Goal: Task Accomplishment & Management: Manage account settings

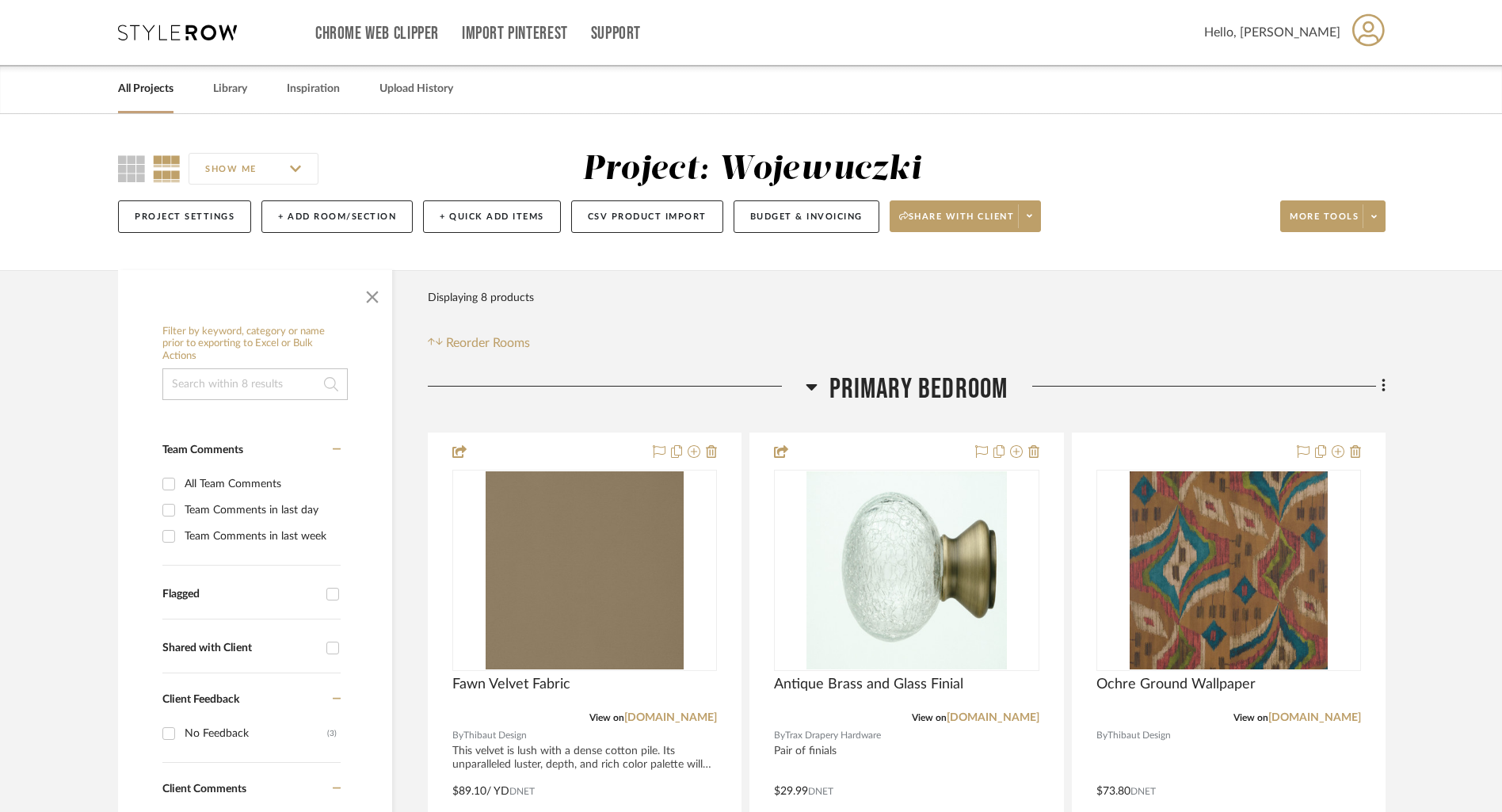
click at [150, 92] on link "All Projects" at bounding box center [145, 89] width 55 height 21
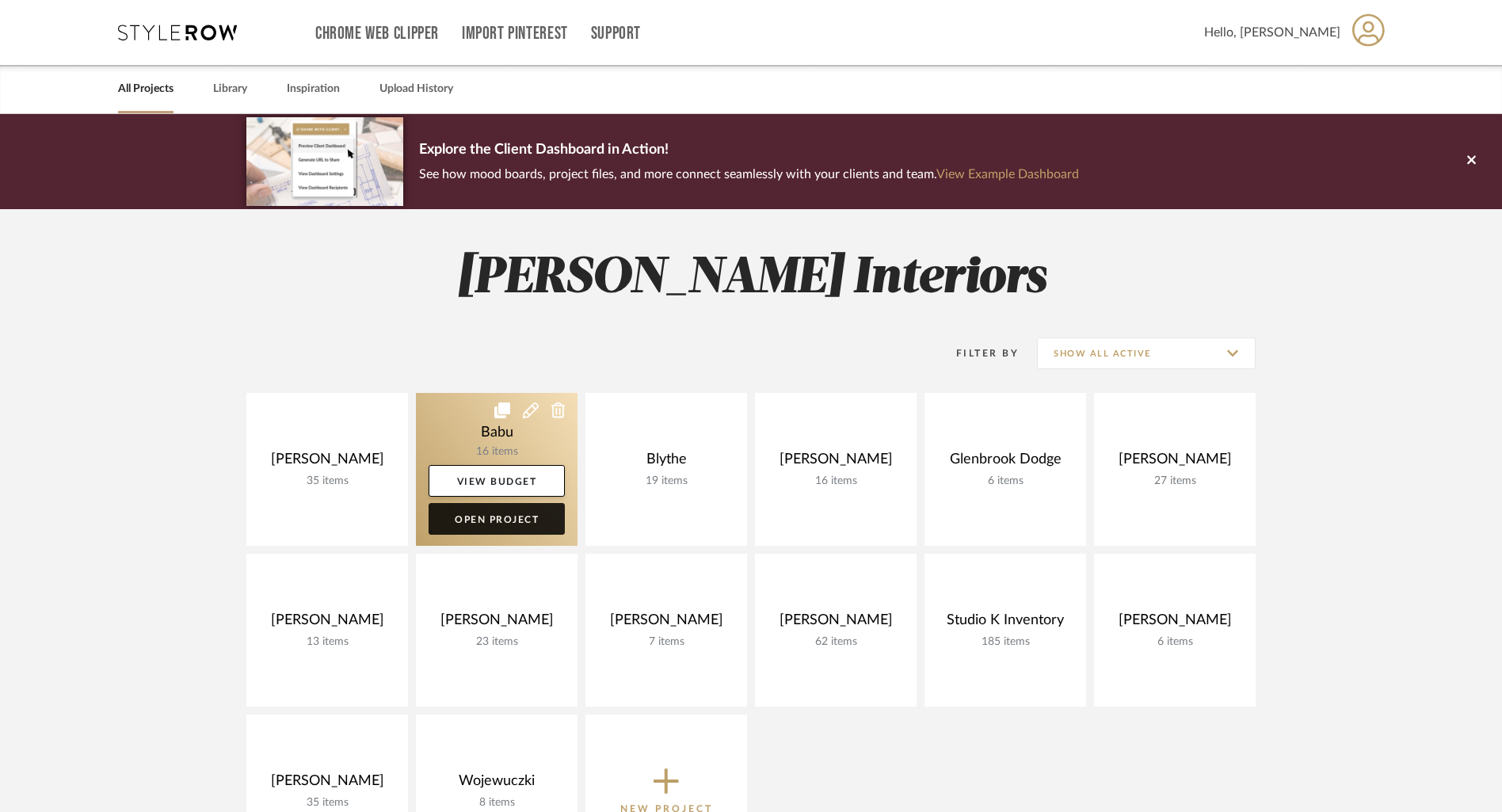
click at [502, 518] on link "Open Project" at bounding box center [496, 518] width 136 height 31
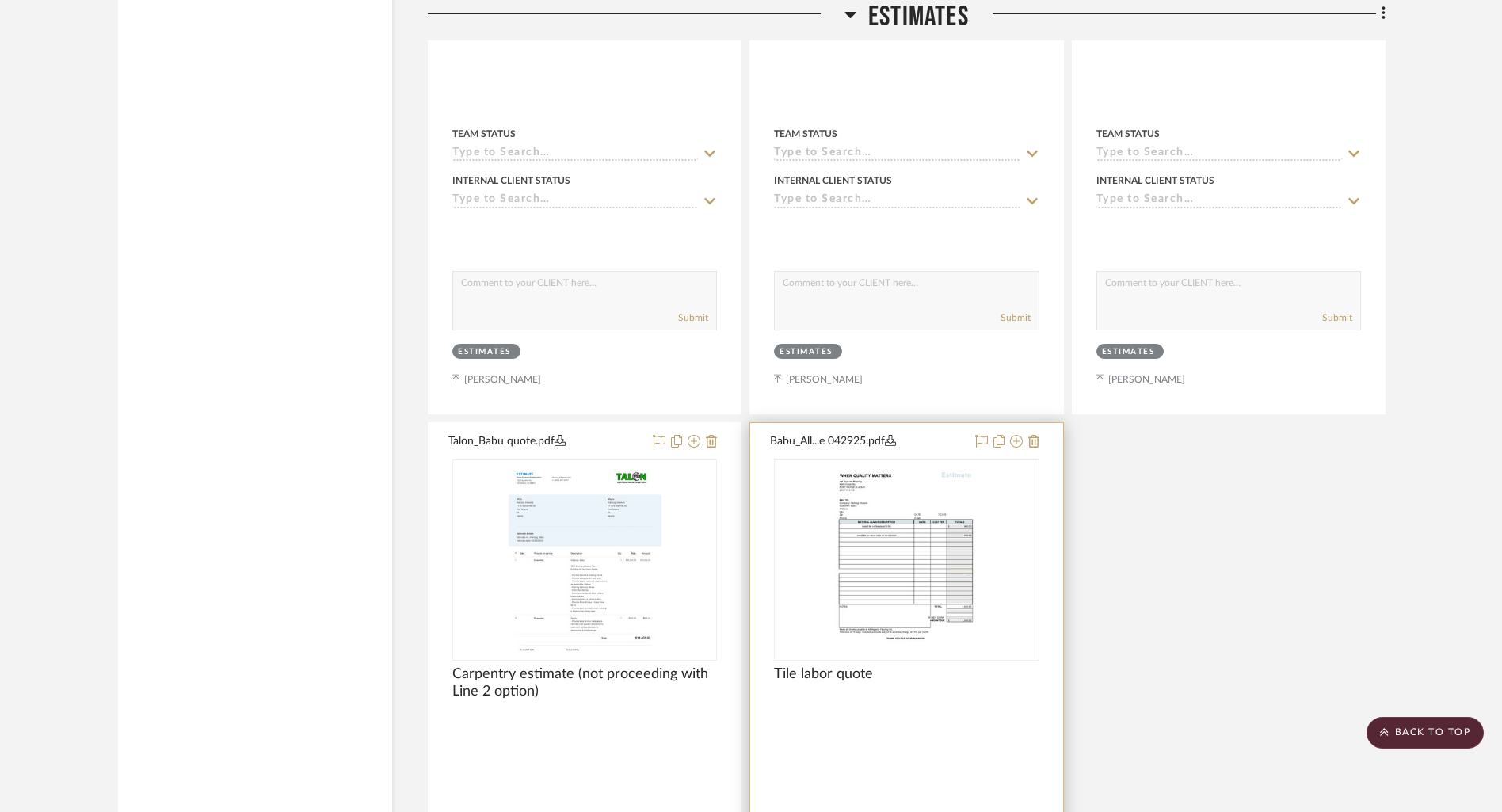
scroll to position [2953, 0]
click at [1034, 440] on icon at bounding box center [1033, 444] width 11 height 12
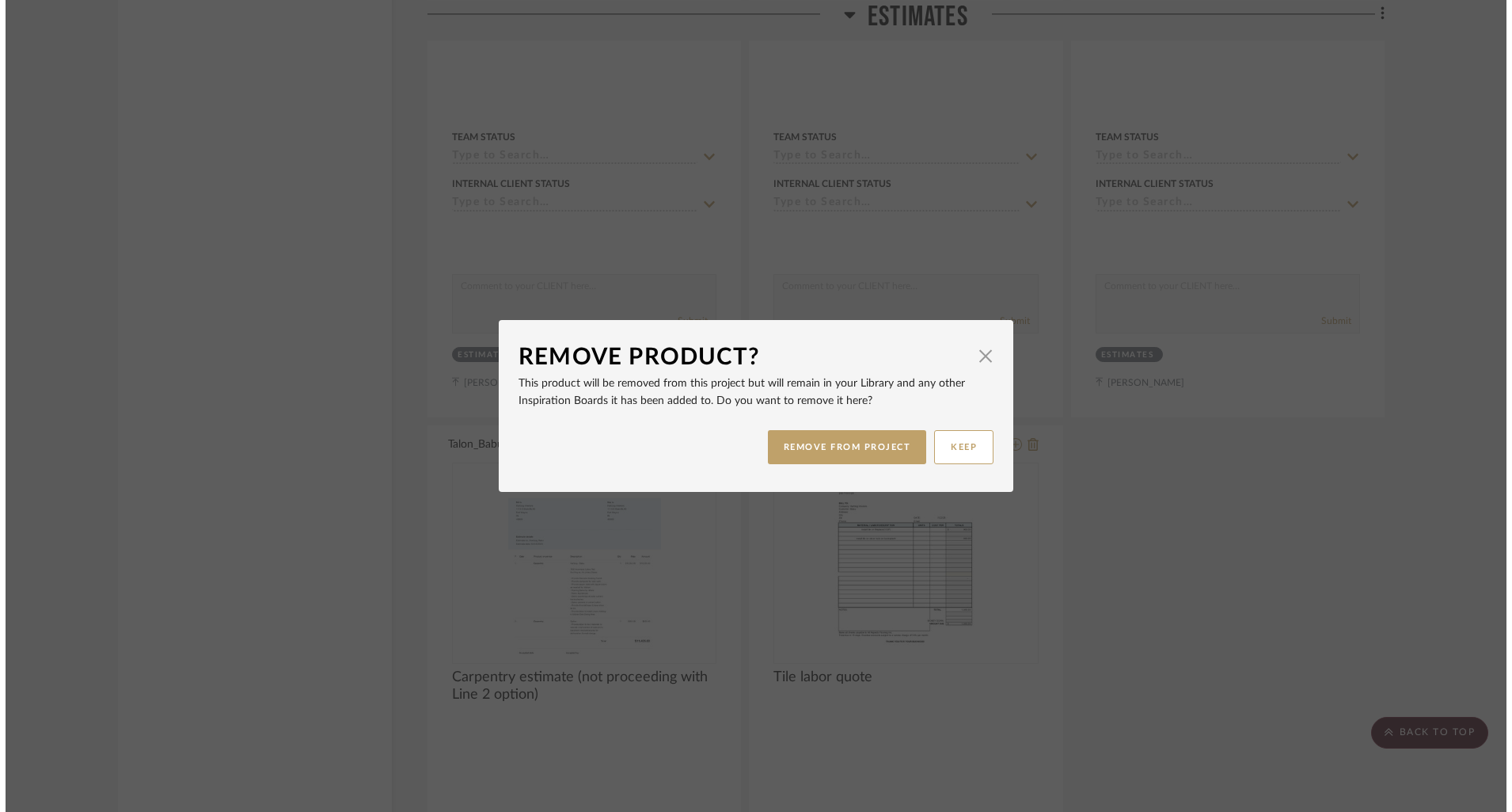
scroll to position [0, 0]
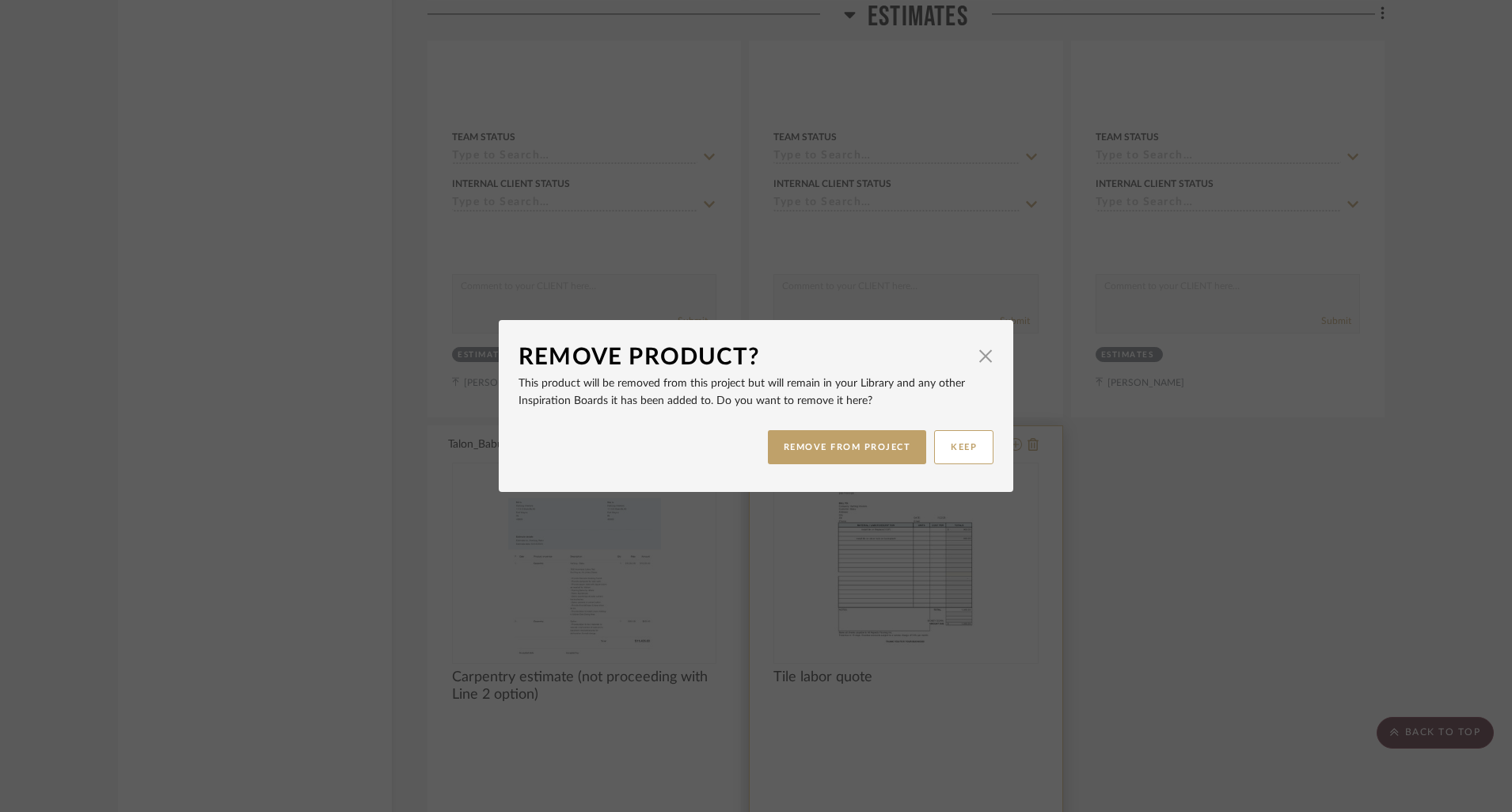
drag, startPoint x: 834, startPoint y: 444, endPoint x: 874, endPoint y: 677, distance: 236.4
click at [834, 444] on button "REMOVE FROM PROJECT" at bounding box center [847, 446] width 159 height 34
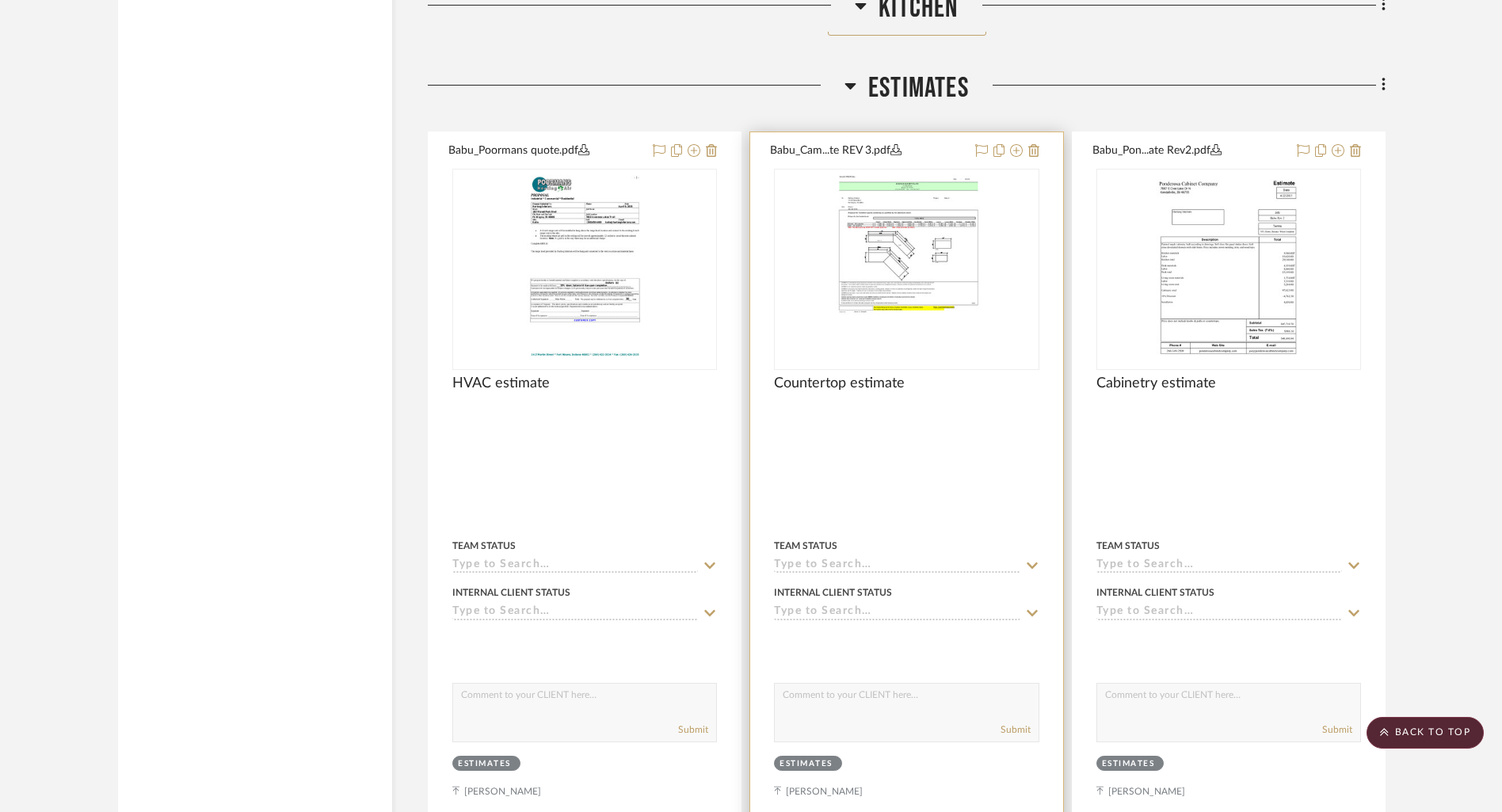
scroll to position [2504, 0]
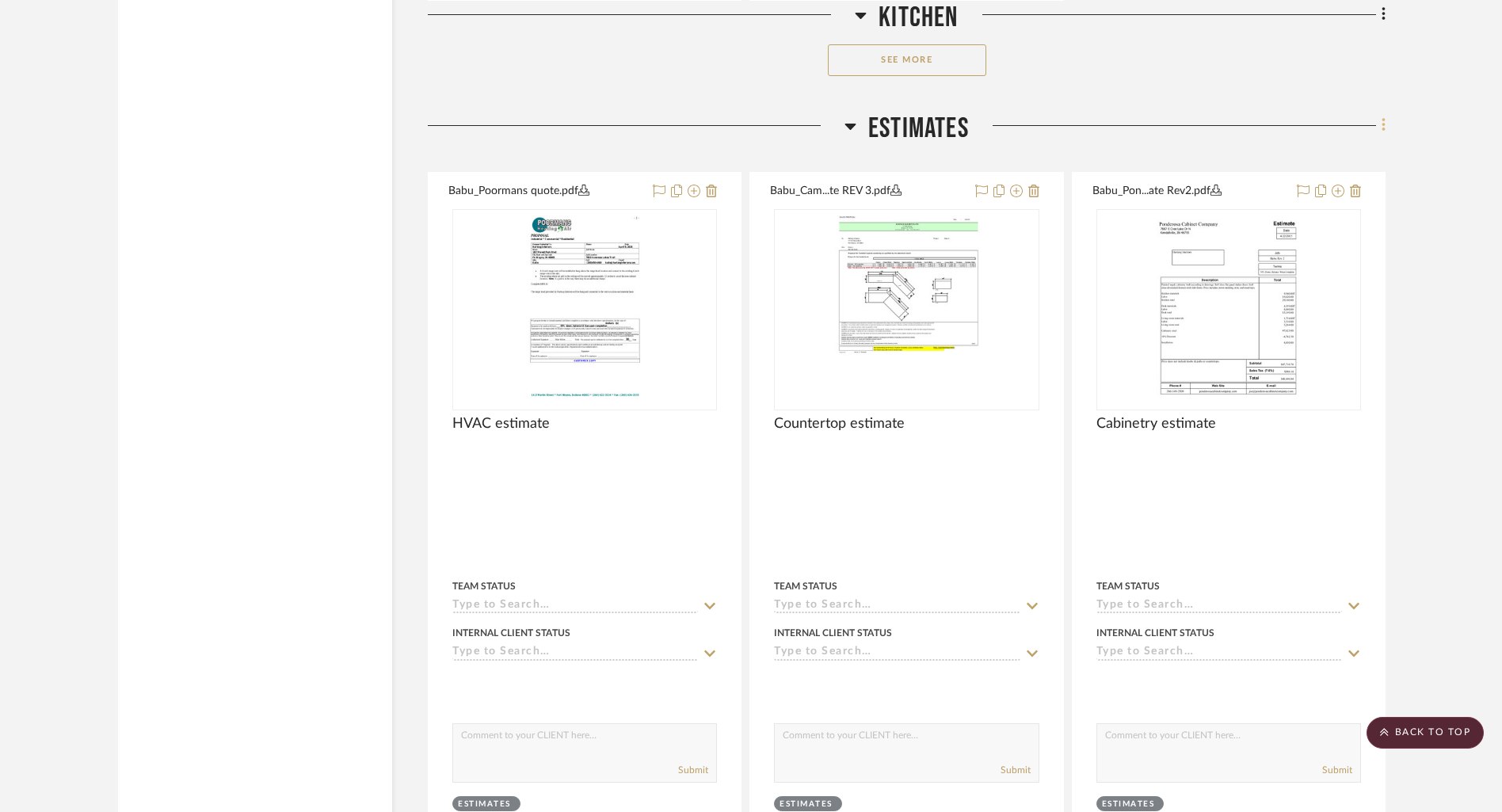
click at [1380, 124] on fa-icon at bounding box center [1381, 127] width 10 height 26
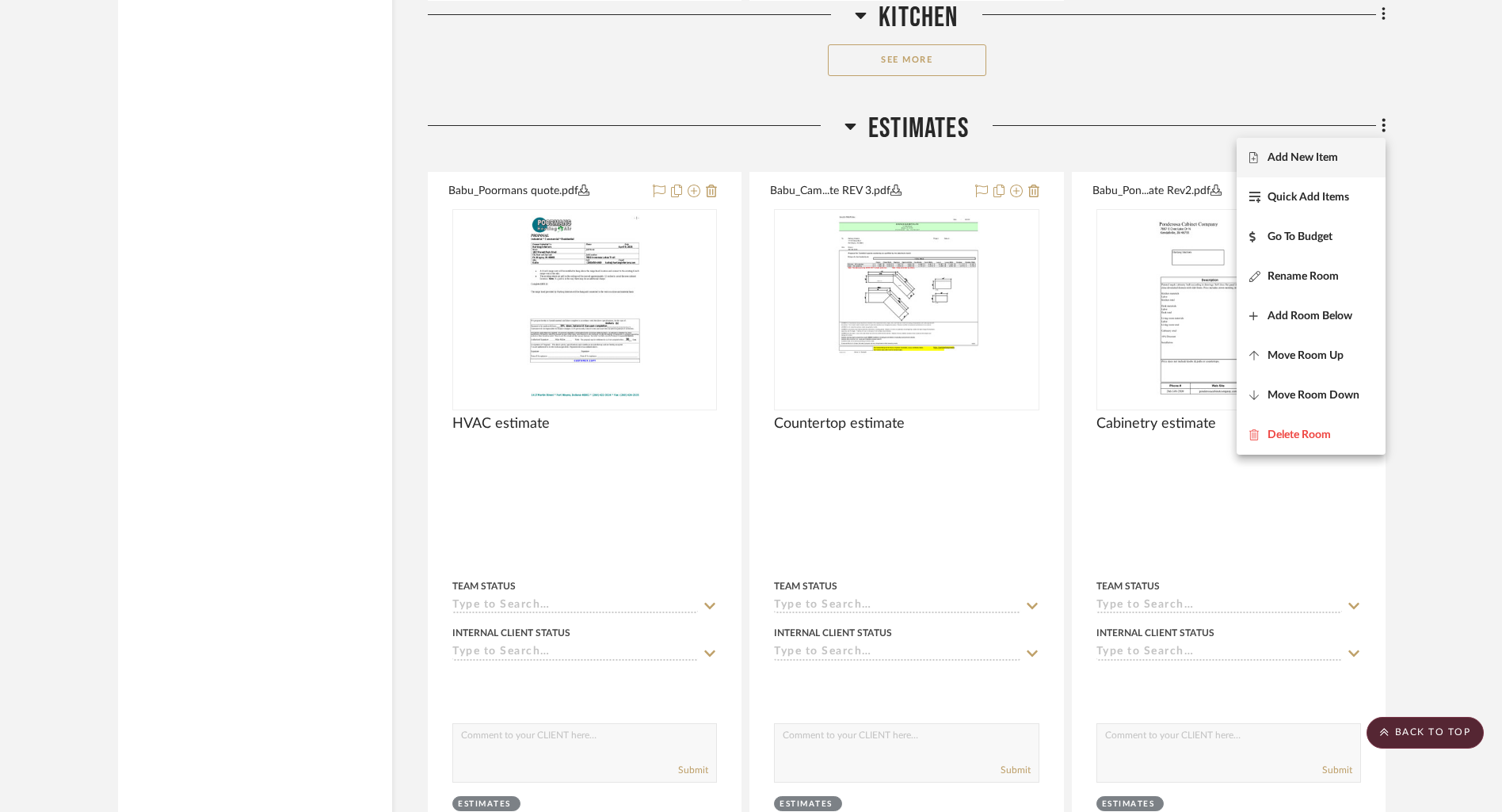
click at [1328, 153] on span "Add New Item" at bounding box center [1301, 157] width 70 height 13
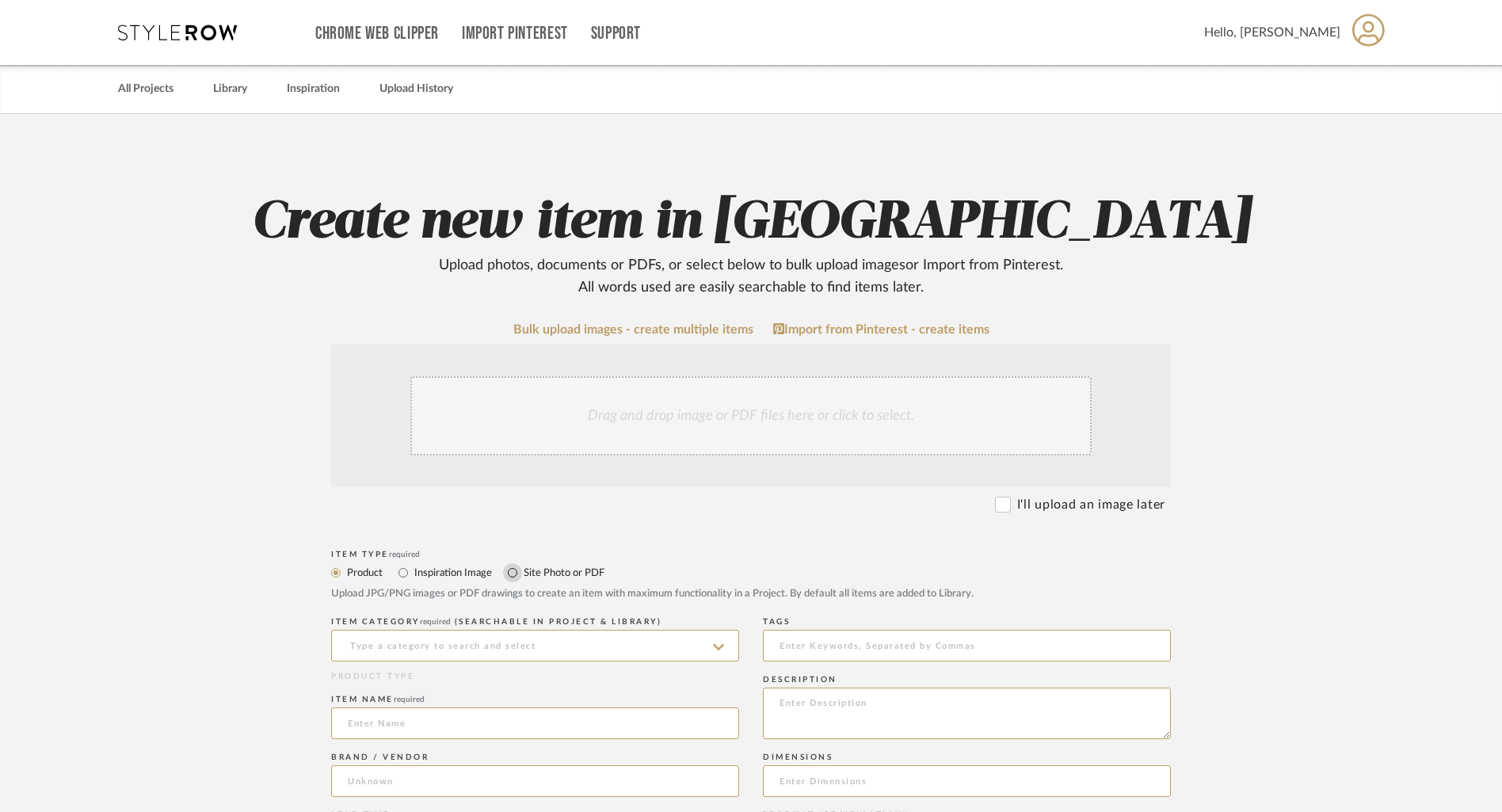
click at [510, 569] on input "Site Photo or PDF" at bounding box center [512, 572] width 19 height 19
radio input "true"
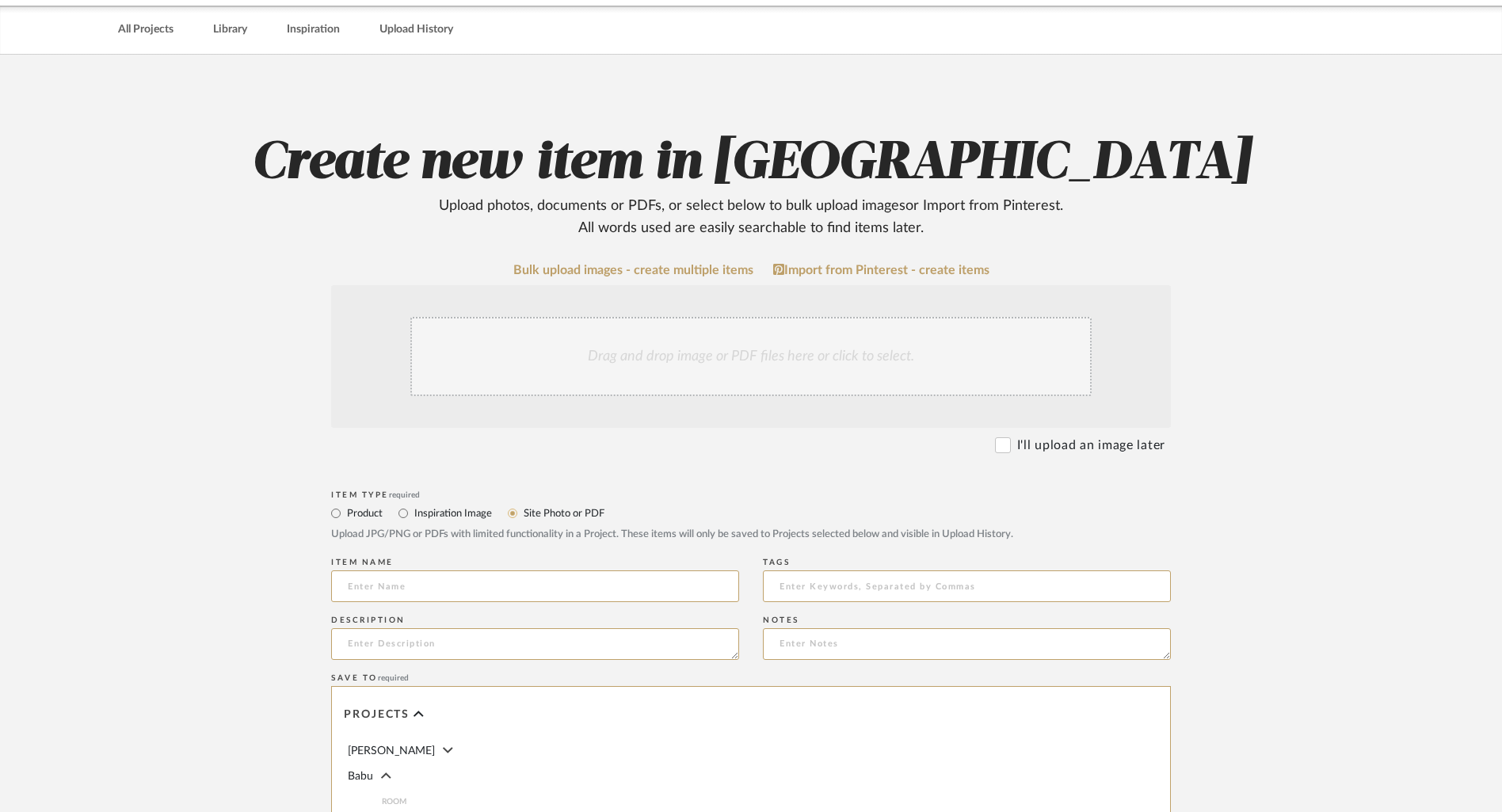
scroll to position [113, 0]
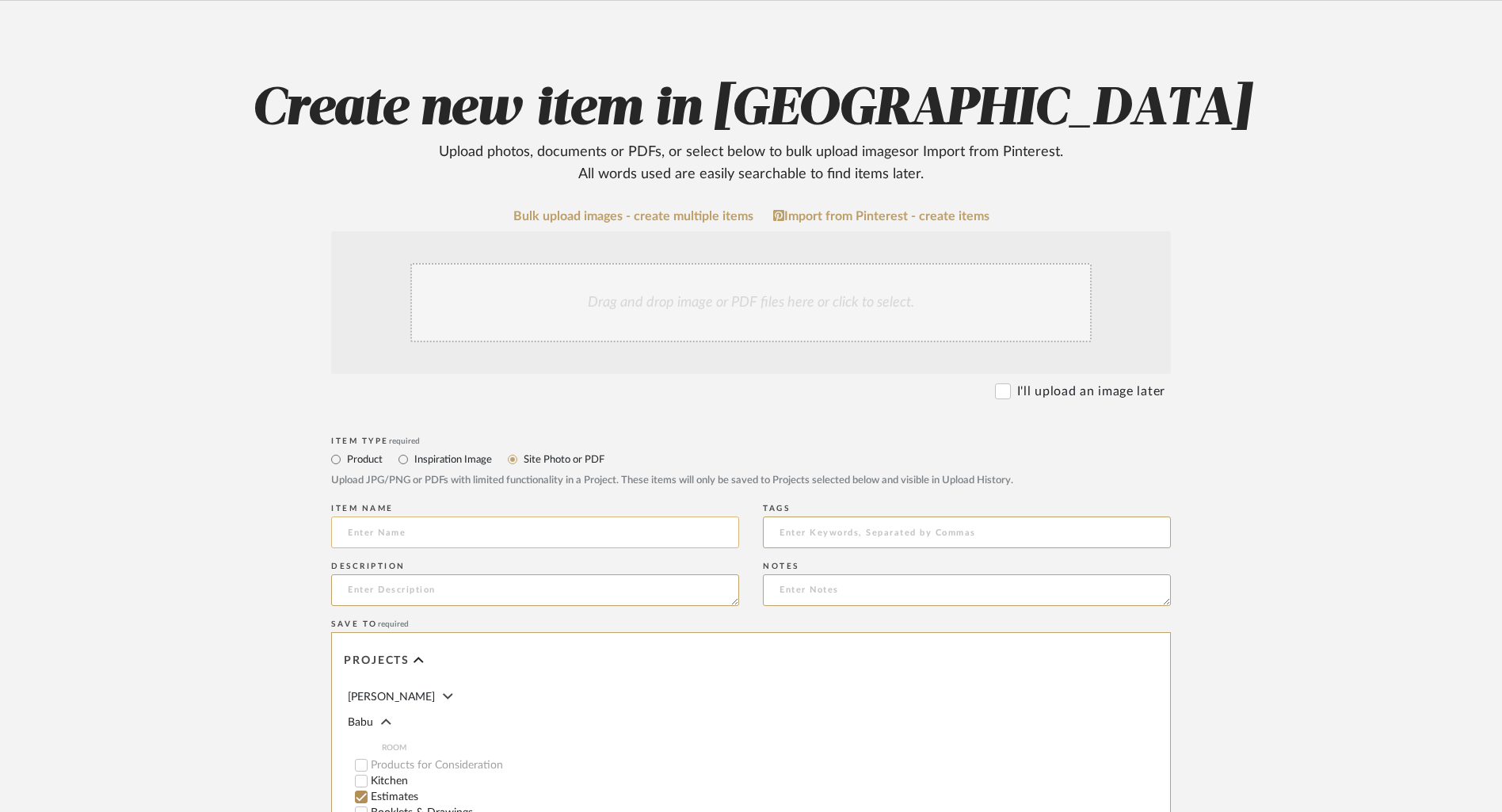
click at [425, 536] on input at bounding box center [535, 532] width 408 height 31
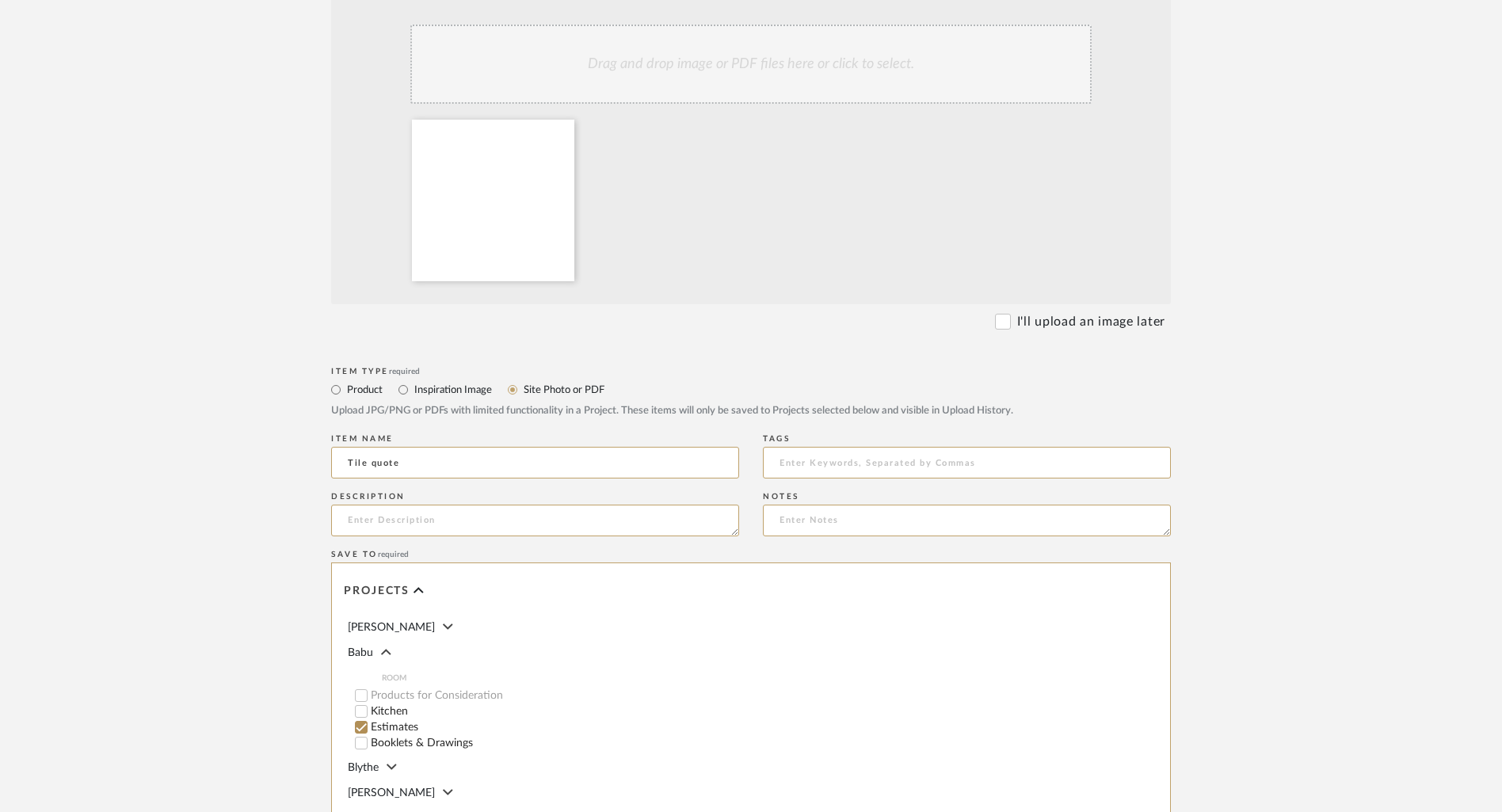
scroll to position [654, 0]
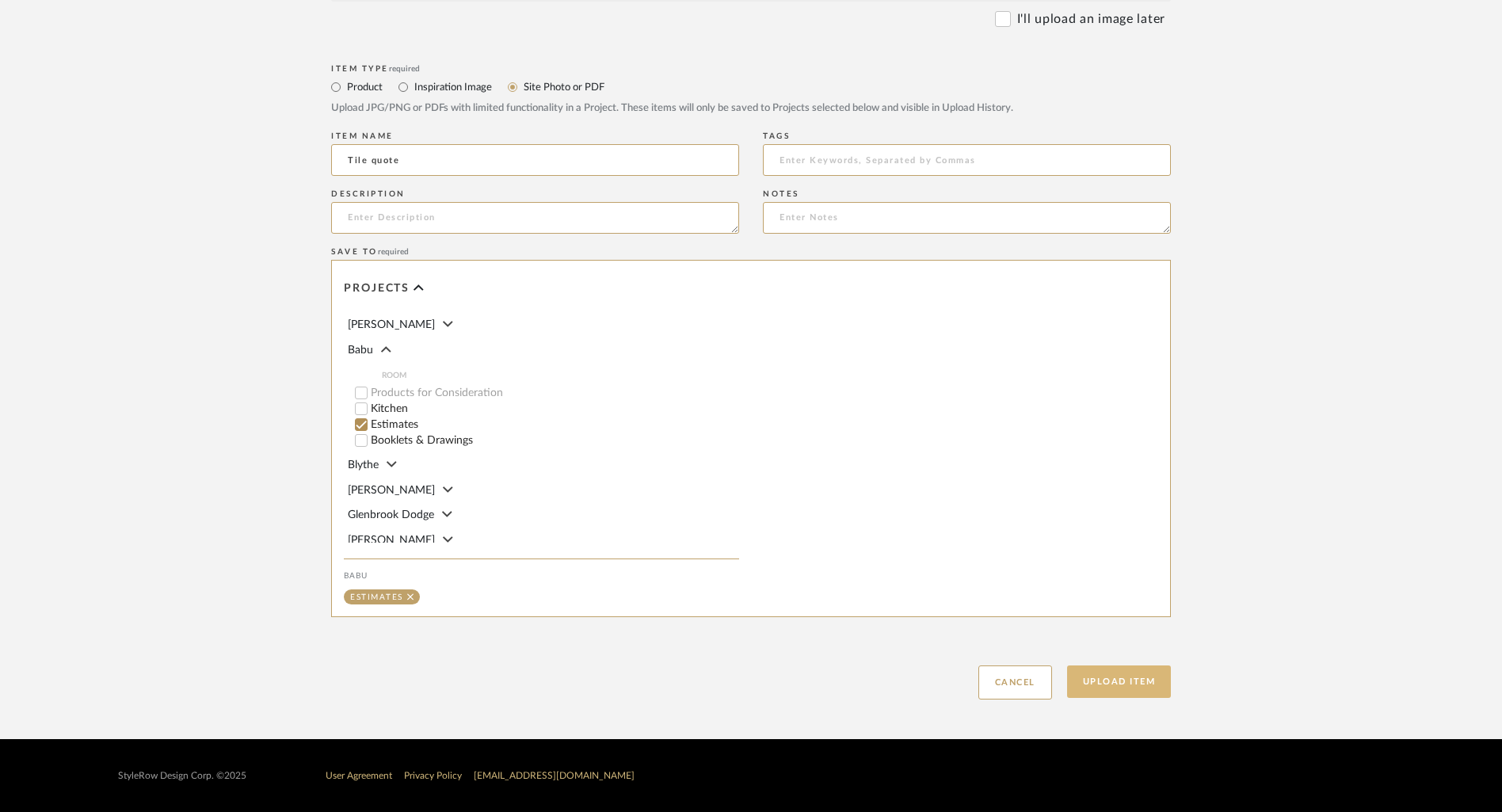
type input "Tile quote"
click at [1133, 677] on button "Upload Item" at bounding box center [1119, 681] width 105 height 32
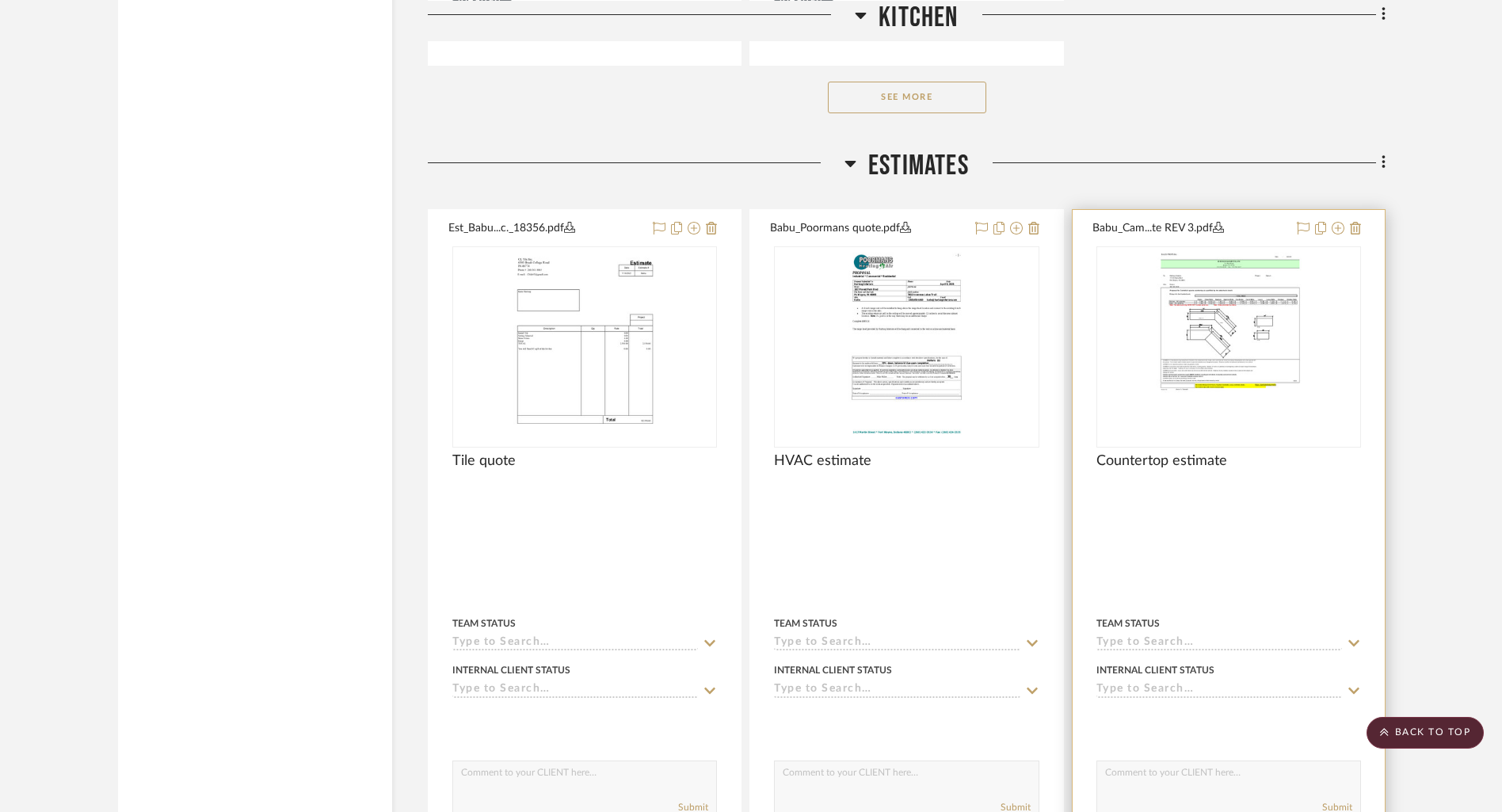
scroll to position [2454, 0]
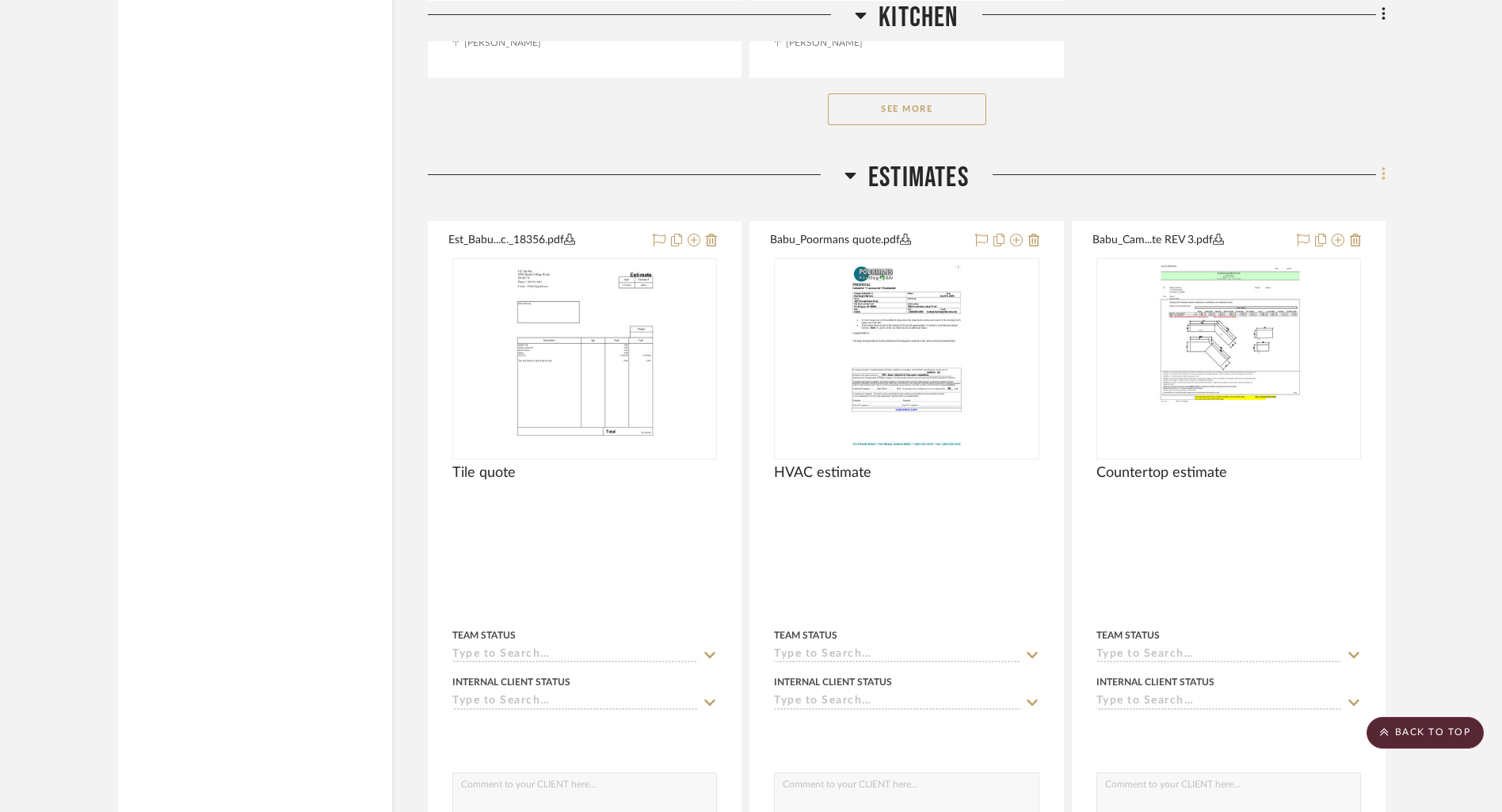
click at [1380, 174] on fa-icon at bounding box center [1381, 177] width 10 height 26
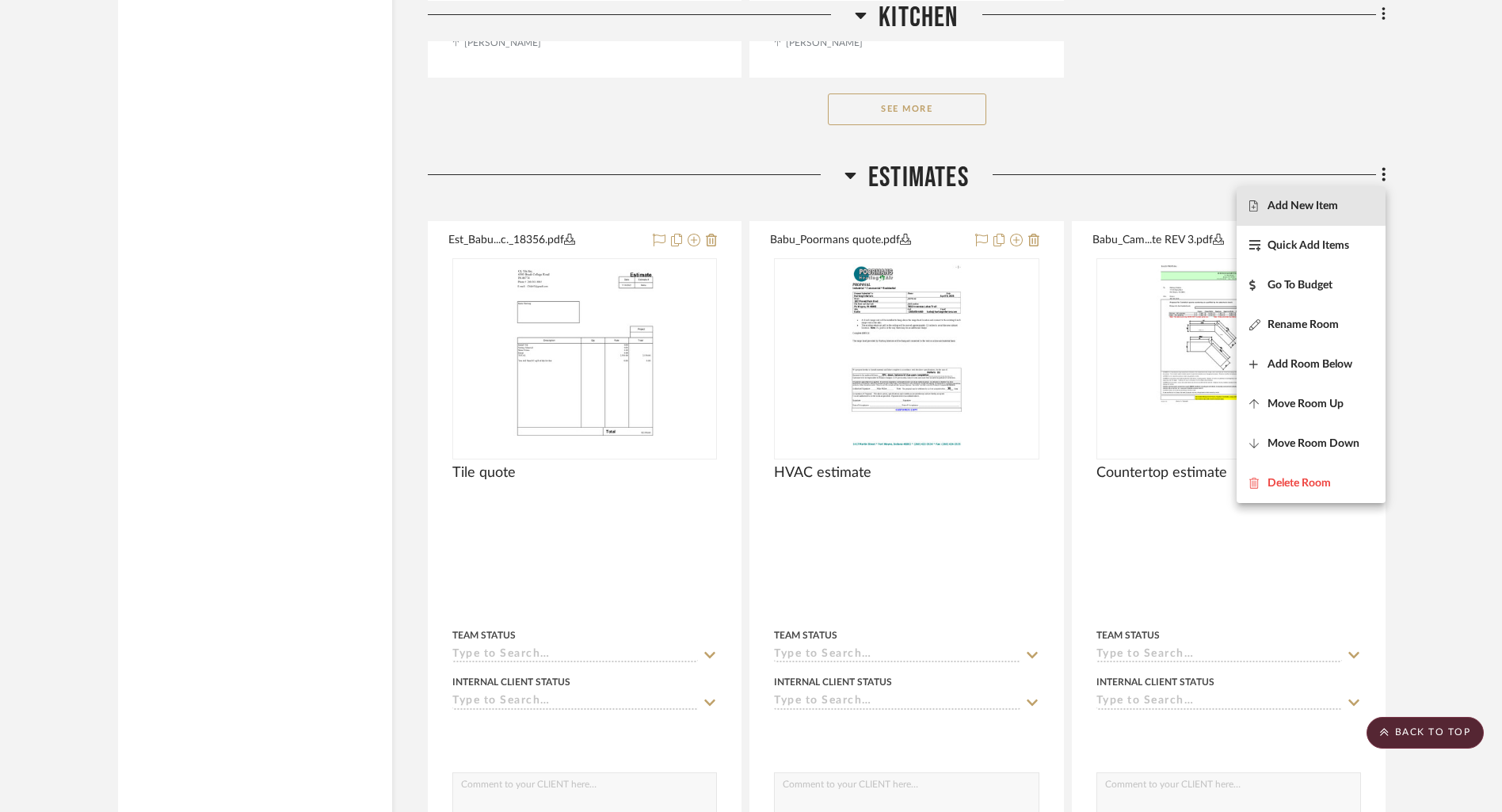
drag, startPoint x: 1305, startPoint y: 206, endPoint x: 1318, endPoint y: 210, distance: 13.6
click at [1305, 206] on span "Add New Item" at bounding box center [1301, 206] width 70 height 13
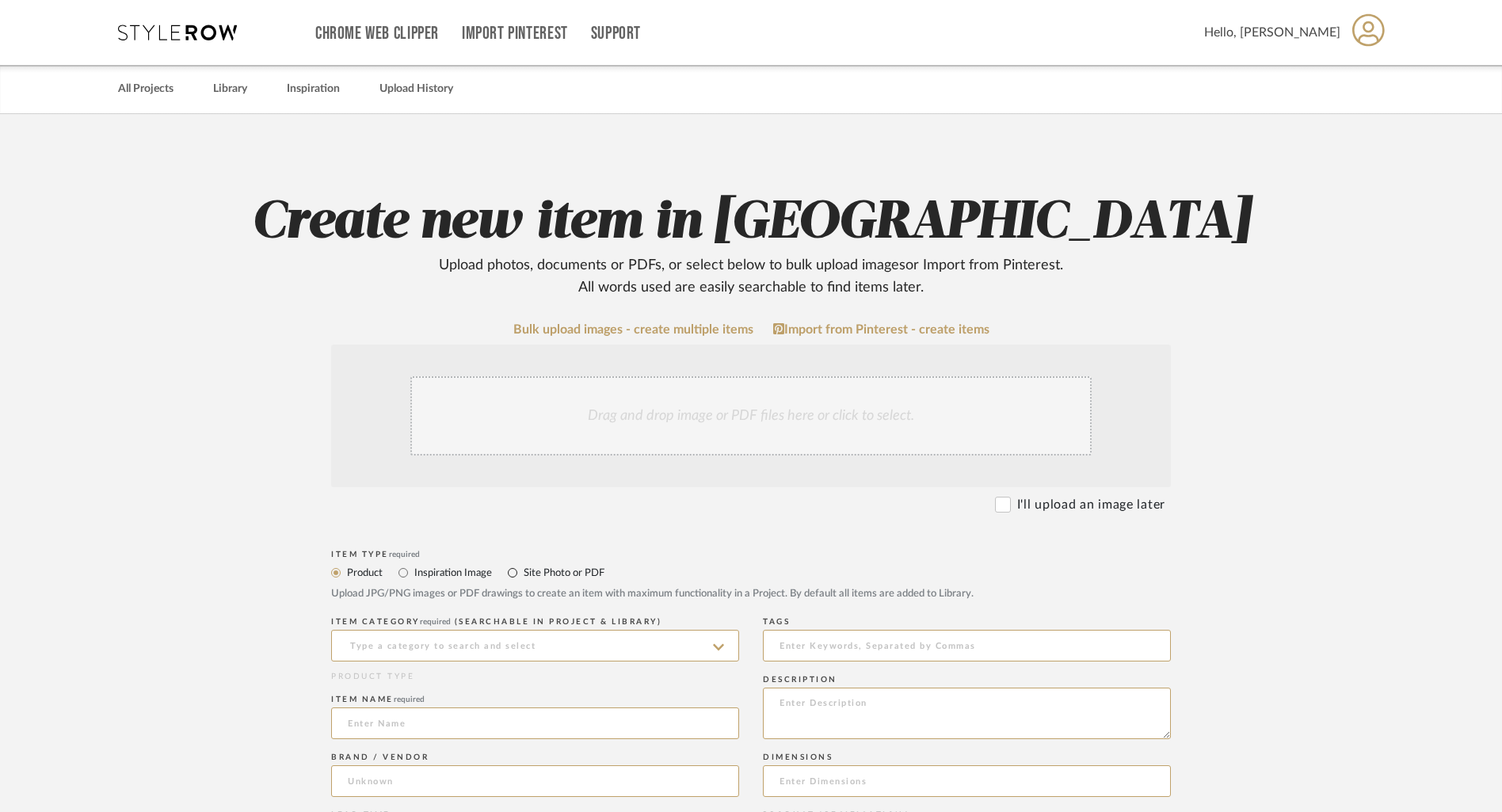
drag, startPoint x: 508, startPoint y: 567, endPoint x: 582, endPoint y: 557, distance: 74.7
click at [511, 566] on input "Site Photo or PDF" at bounding box center [512, 572] width 19 height 19
radio input "true"
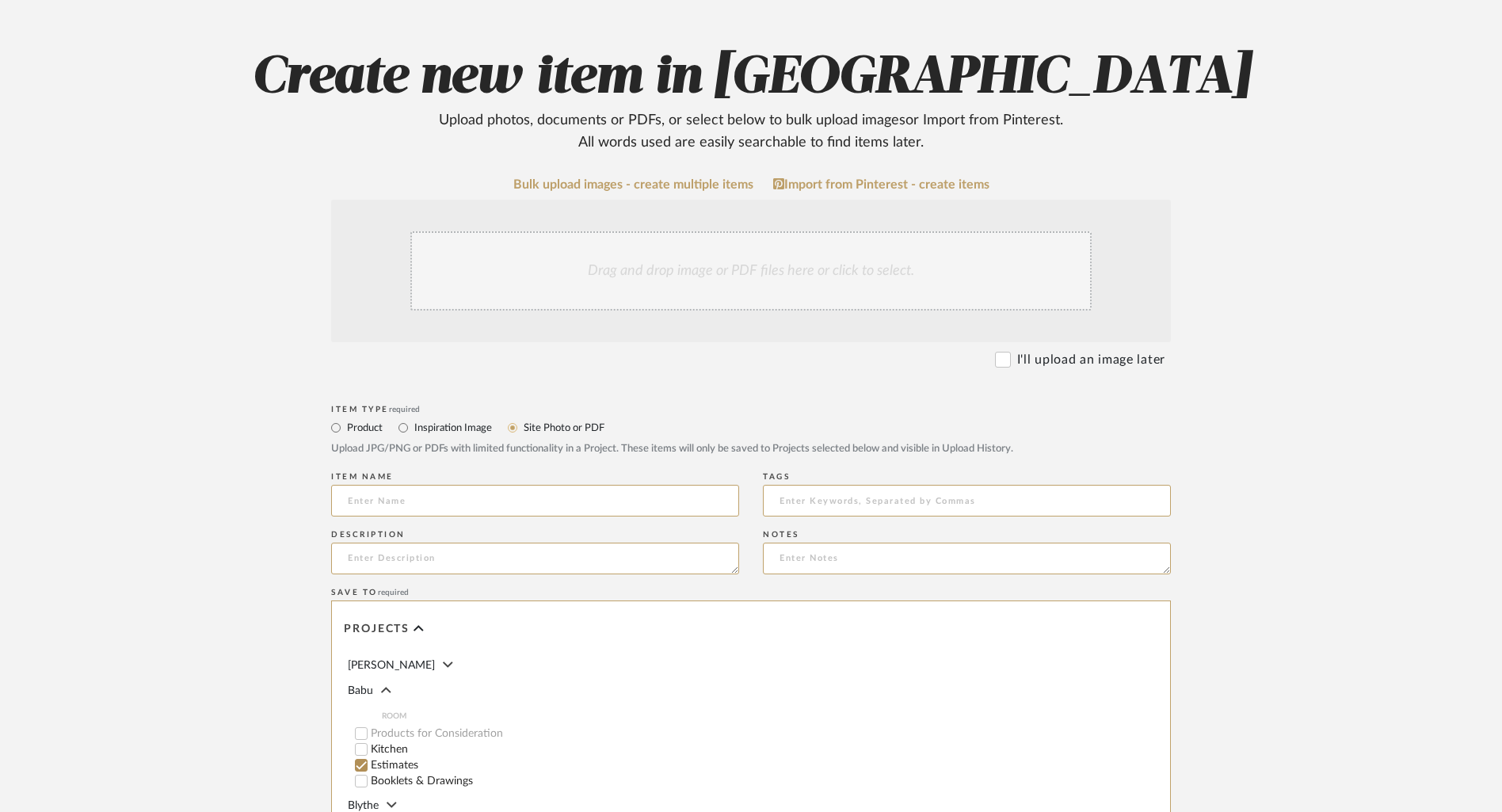
scroll to position [154, 0]
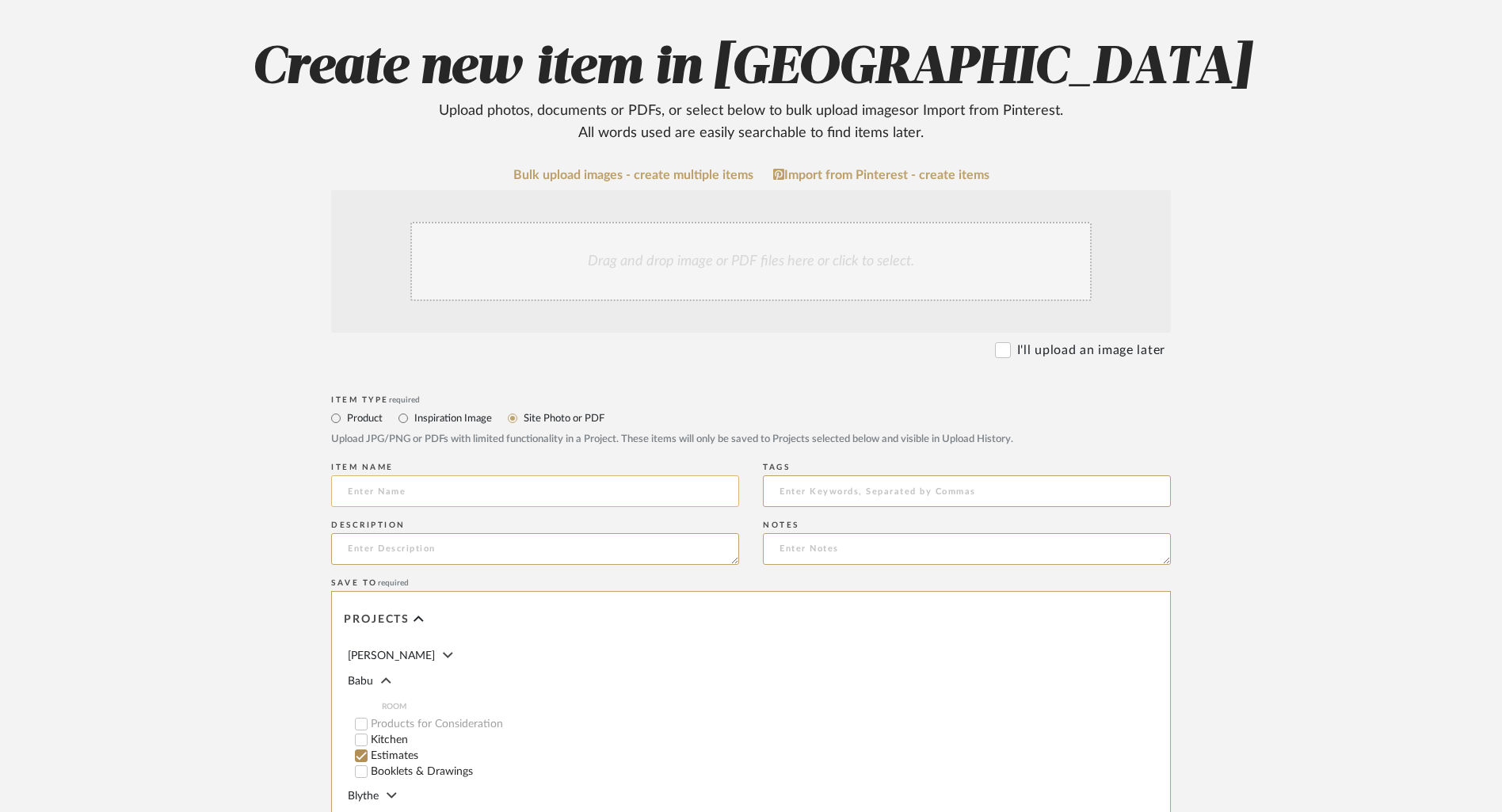
click at [552, 487] on input at bounding box center [535, 491] width 408 height 31
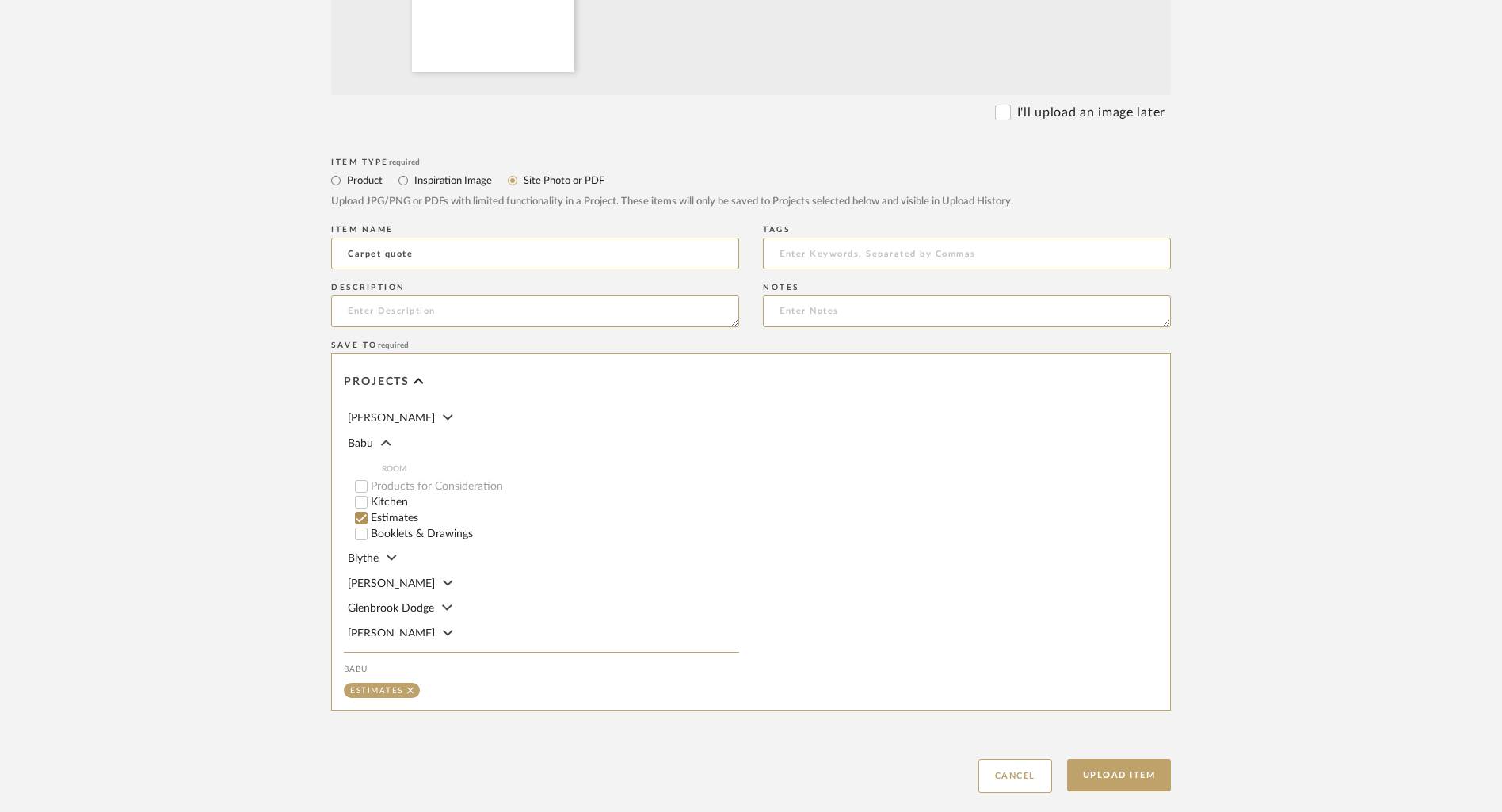
scroll to position [654, 0]
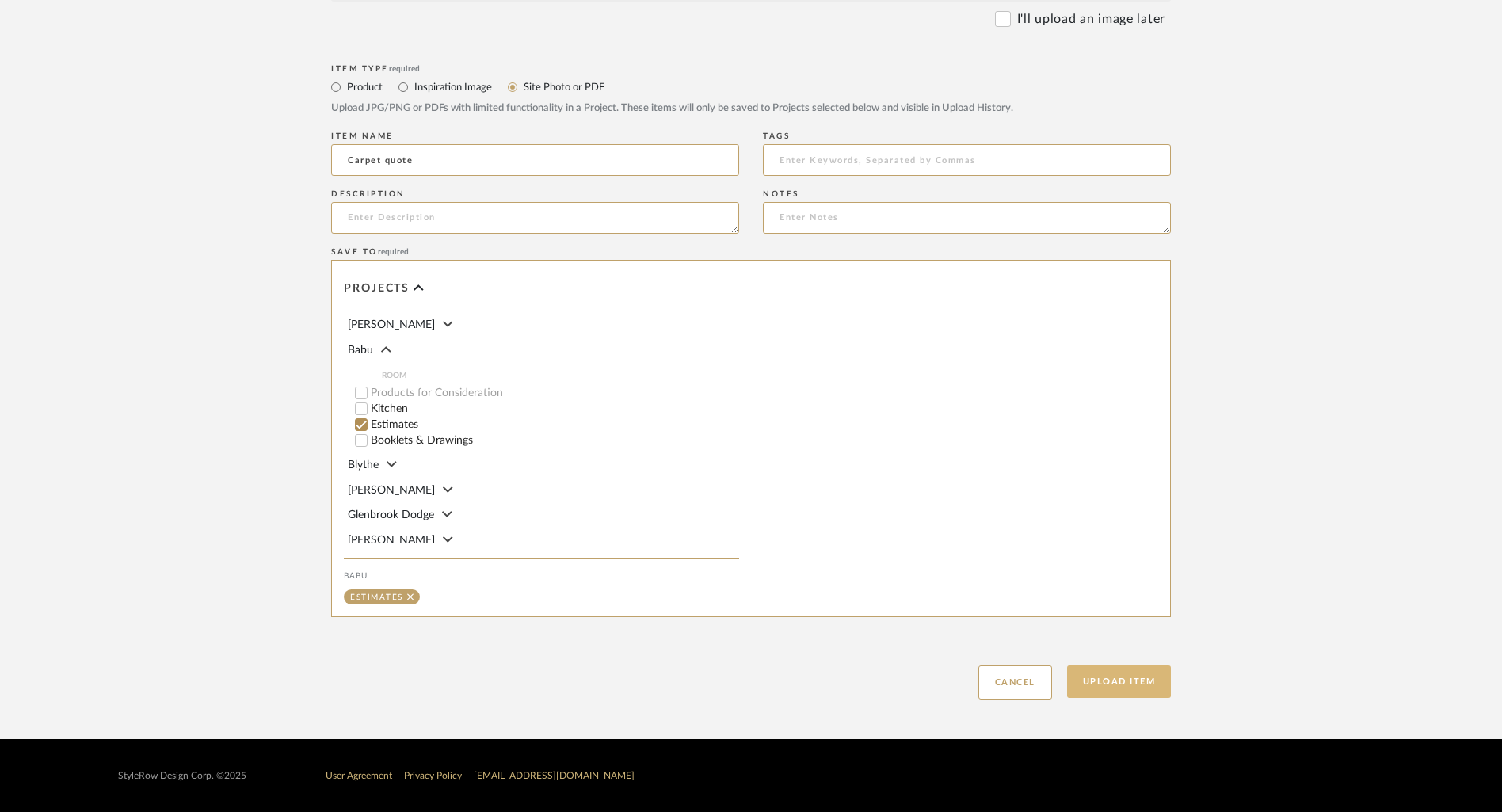
type input "Carpet quote"
click at [1134, 671] on button "Upload Item" at bounding box center [1119, 681] width 105 height 32
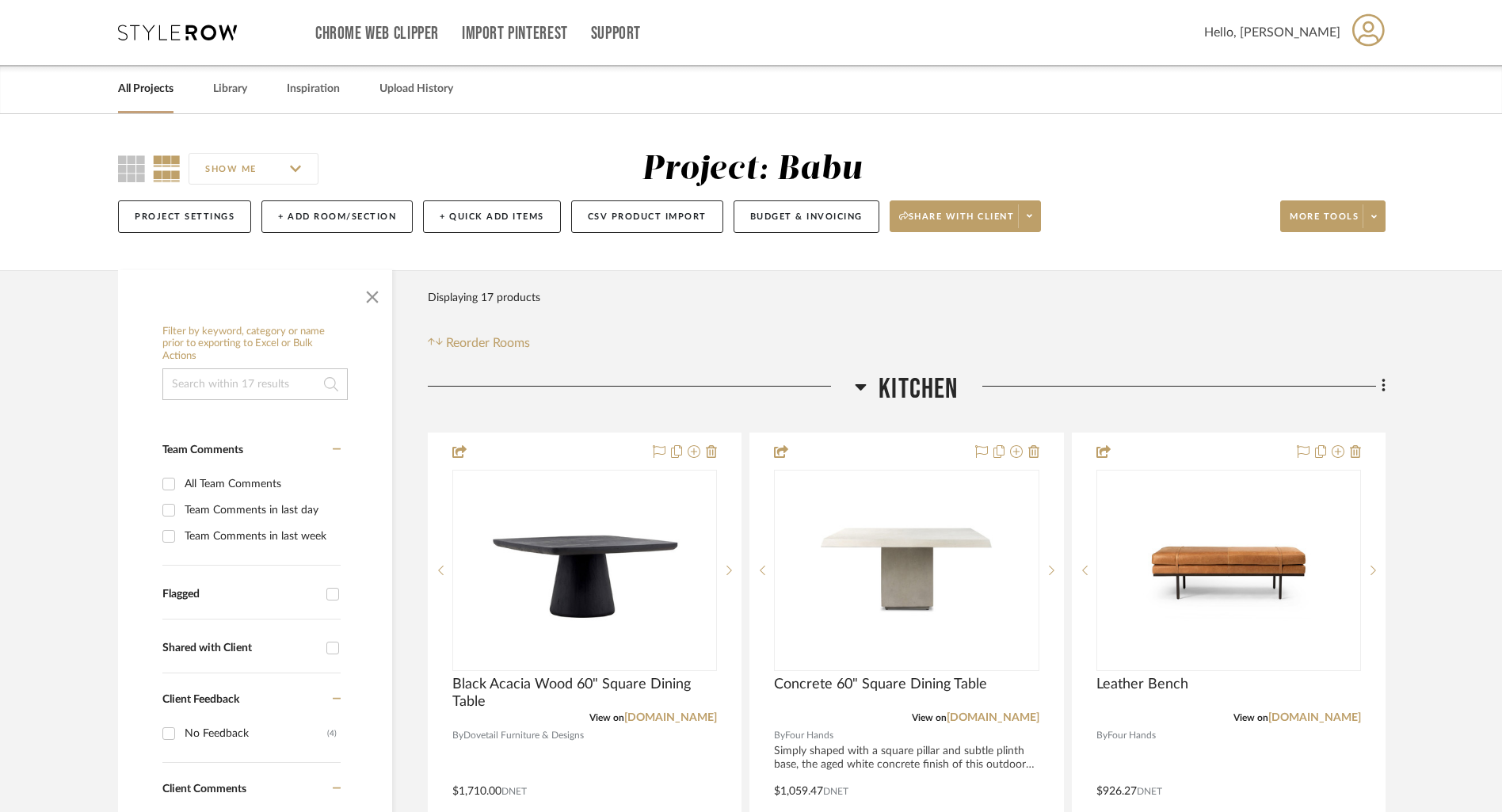
click at [153, 92] on link "All Projects" at bounding box center [145, 89] width 55 height 21
